Goal: Task Accomplishment & Management: Manage account settings

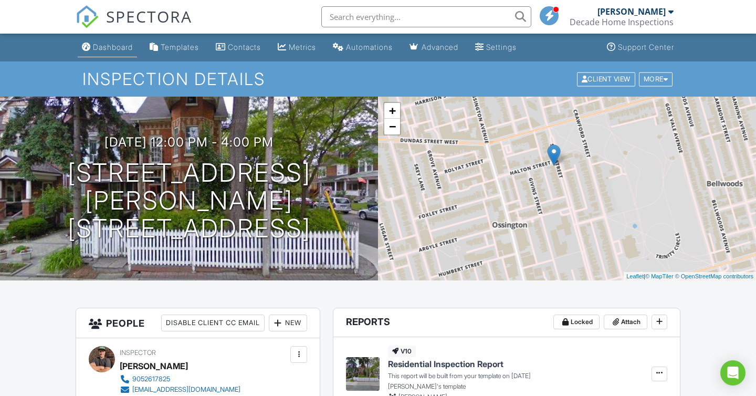
click at [107, 49] on div "Dashboard" at bounding box center [113, 47] width 40 height 9
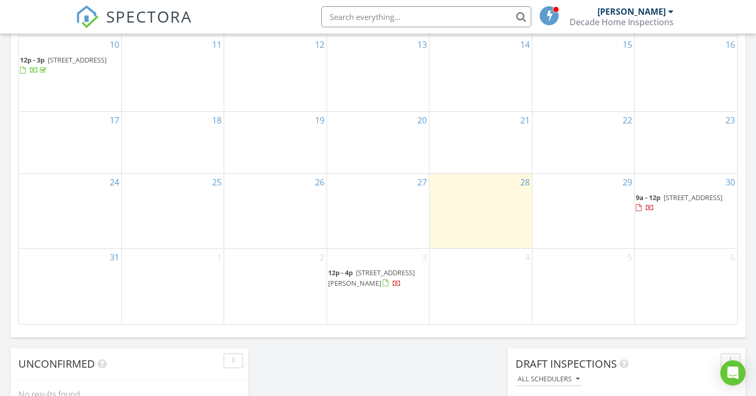
scroll to position [639, 0]
click at [669, 203] on span "9a - 12p [STREET_ADDRESS]" at bounding box center [686, 203] width 100 height 20
